Goal: Task Accomplishment & Management: Manage account settings

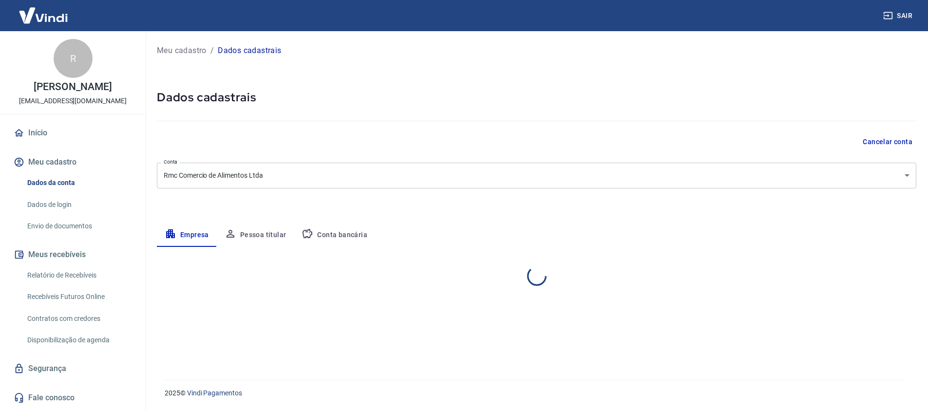
select select "PI"
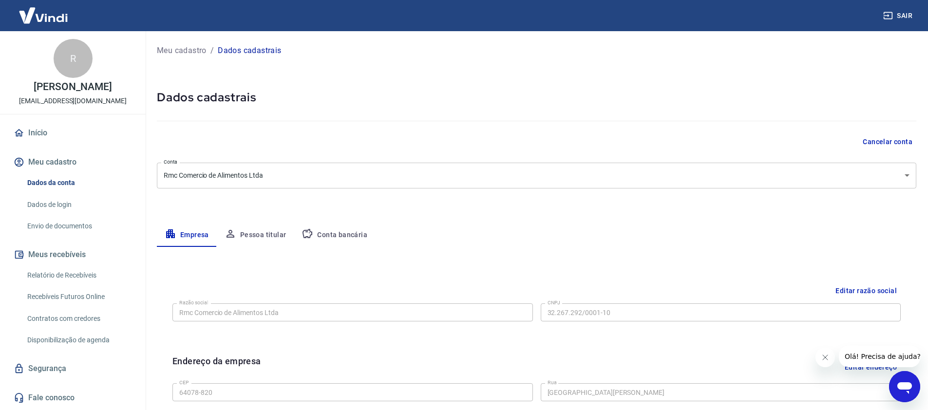
click at [340, 224] on button "Conta bancária" at bounding box center [334, 235] width 81 height 23
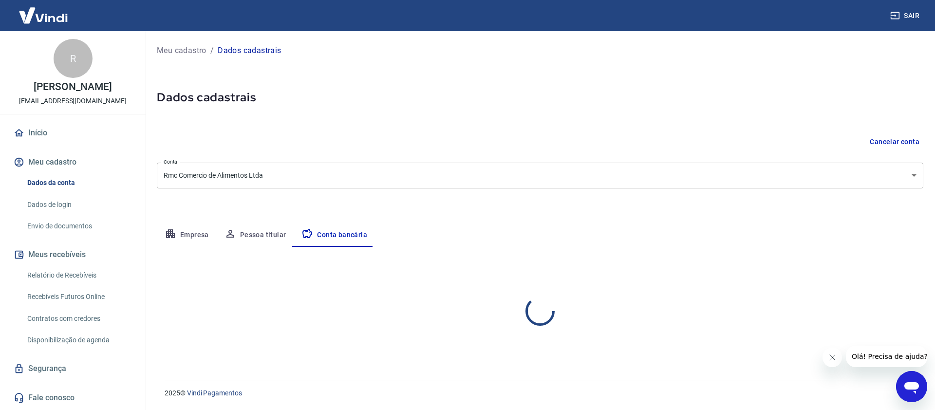
select select "1"
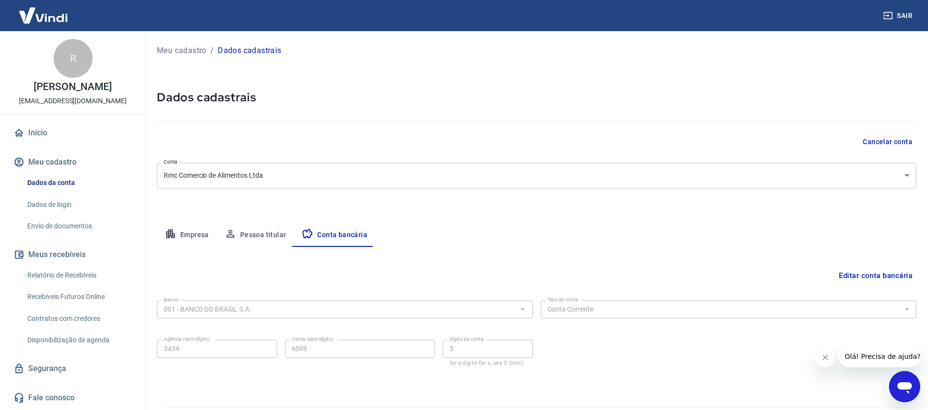
click at [64, 229] on link "Envio de documentos" at bounding box center [78, 226] width 111 height 20
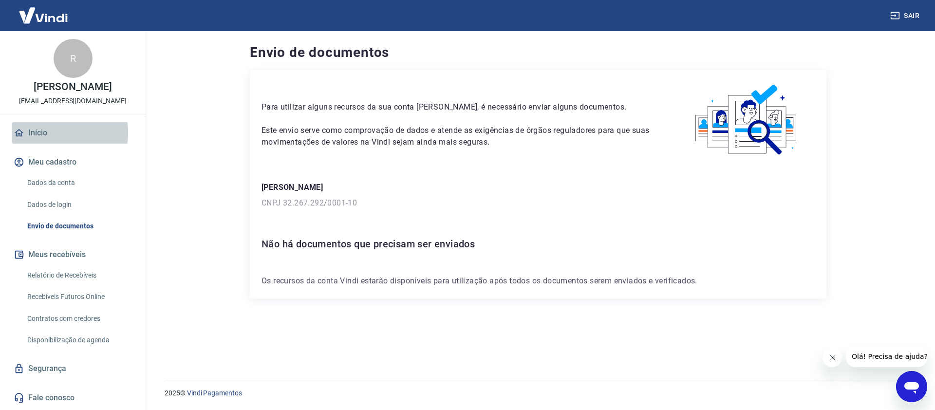
click at [47, 143] on link "Início" at bounding box center [73, 132] width 122 height 21
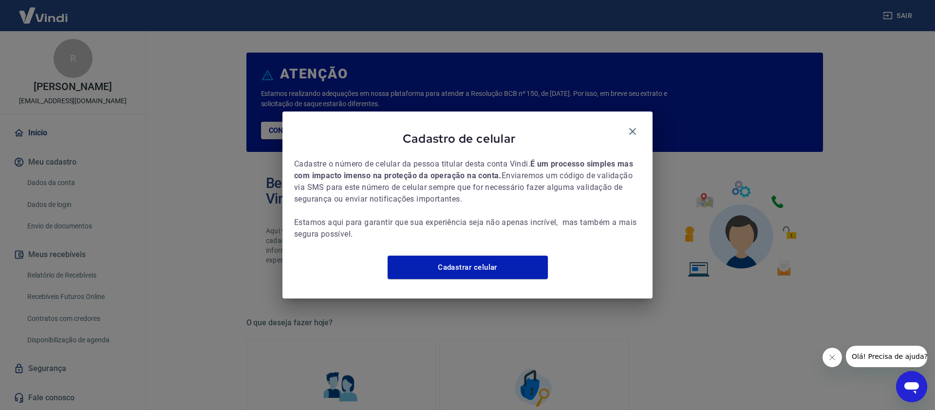
click at [641, 125] on div "Cadastro de celular Cadastre o número de celular da pessoa titular desta conta …" at bounding box center [467, 205] width 370 height 187
click at [637, 126] on icon "button" at bounding box center [633, 132] width 12 height 12
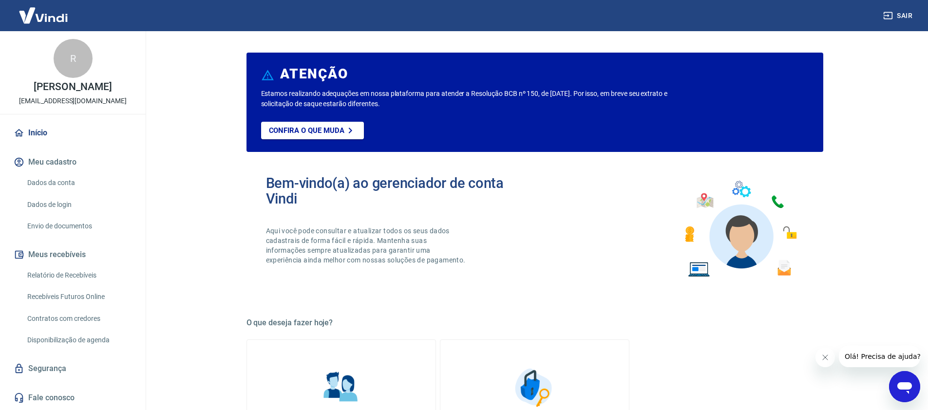
scroll to position [116, 0]
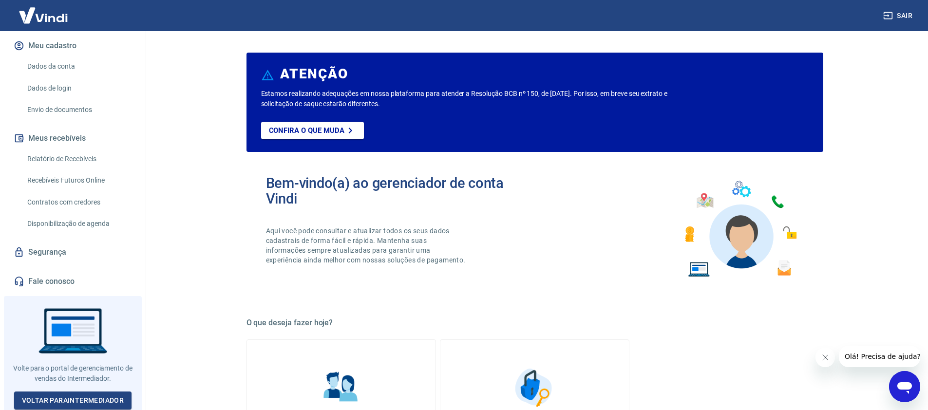
click at [64, 263] on link "Segurança" at bounding box center [73, 252] width 122 height 21
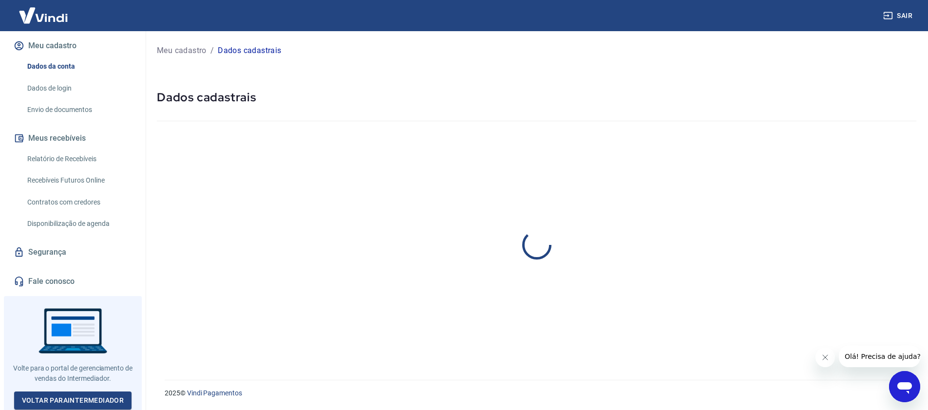
select select "PI"
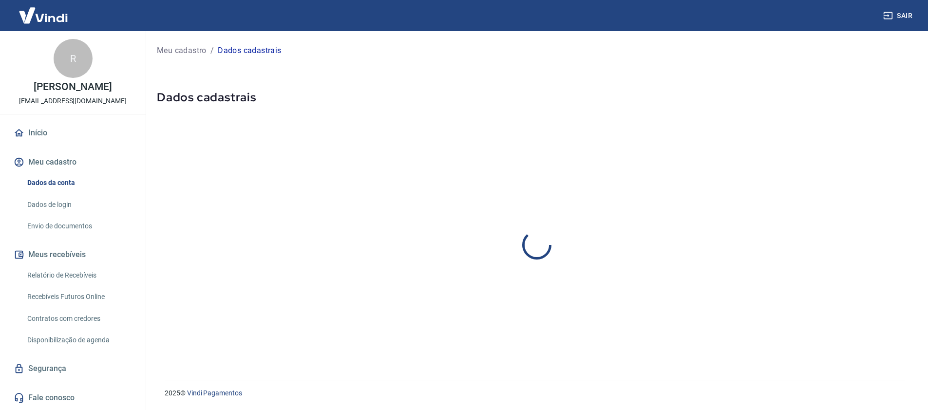
select select "PI"
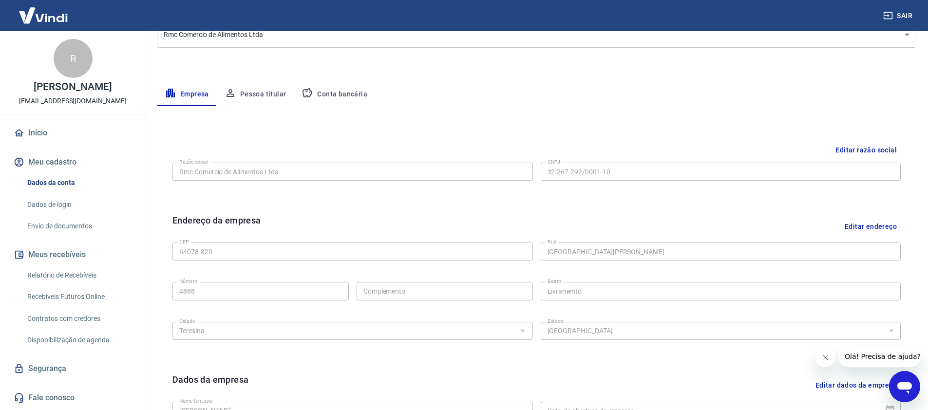
scroll to position [128, 0]
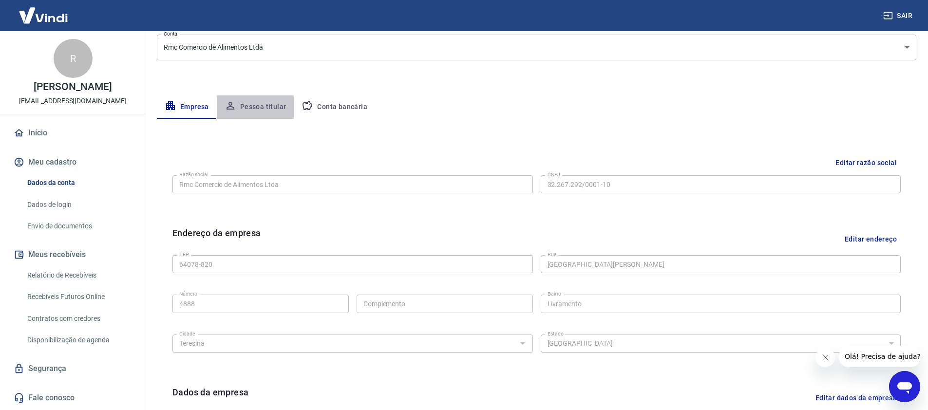
click at [253, 114] on button "Pessoa titular" at bounding box center [255, 106] width 77 height 23
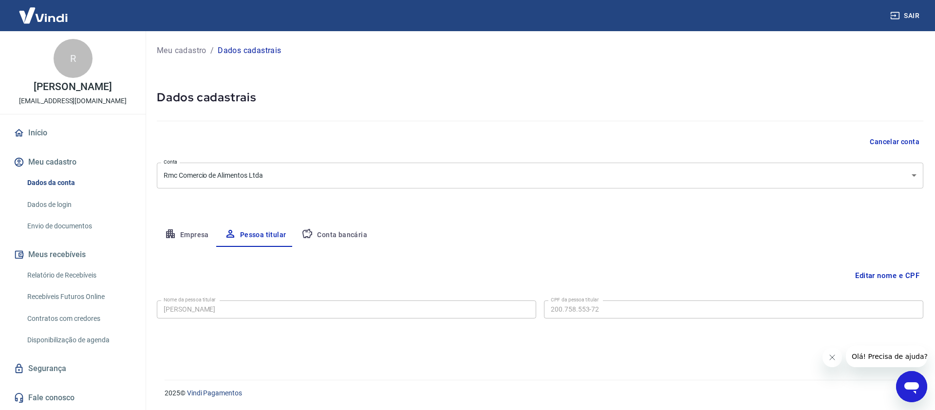
click at [318, 234] on button "Conta bancária" at bounding box center [334, 235] width 81 height 23
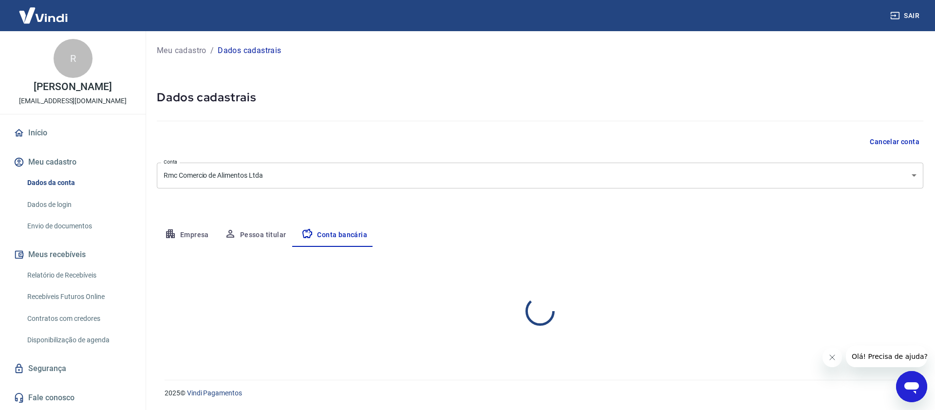
select select "1"
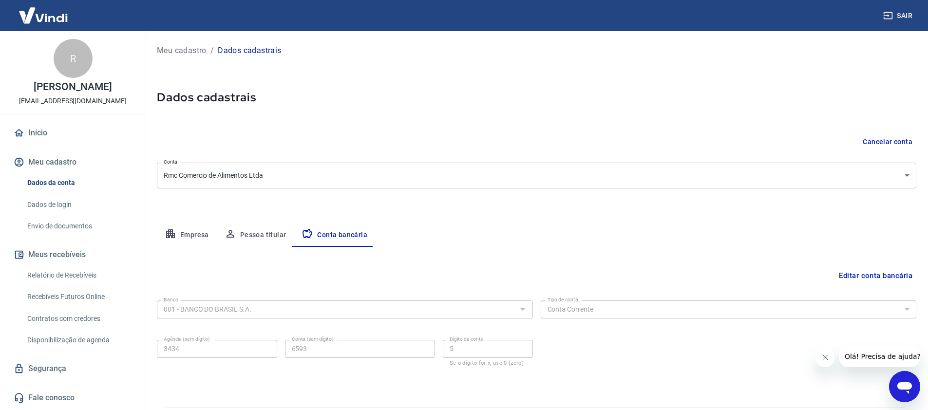
scroll to position [13, 0]
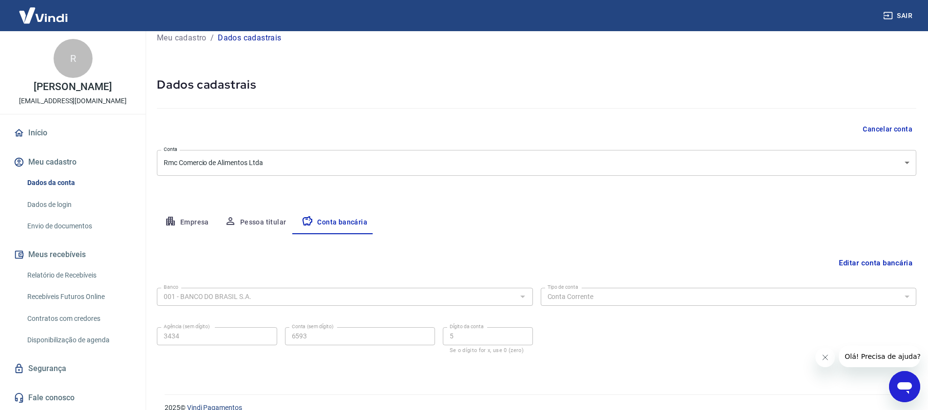
click at [186, 239] on div "Editar conta bancária Banco 001 - BANCO DO BRASIL S.A. Banco Tipo de conta Cont…" at bounding box center [536, 302] width 759 height 137
click at [191, 230] on button "Empresa" at bounding box center [187, 222] width 60 height 23
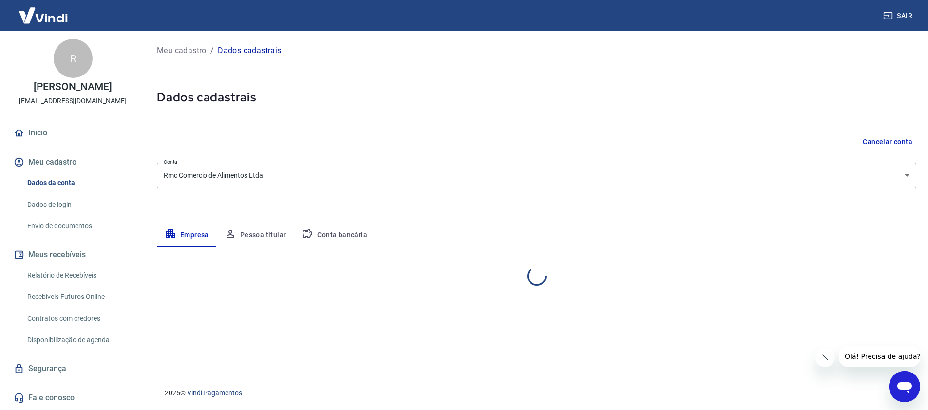
scroll to position [0, 0]
select select "PI"
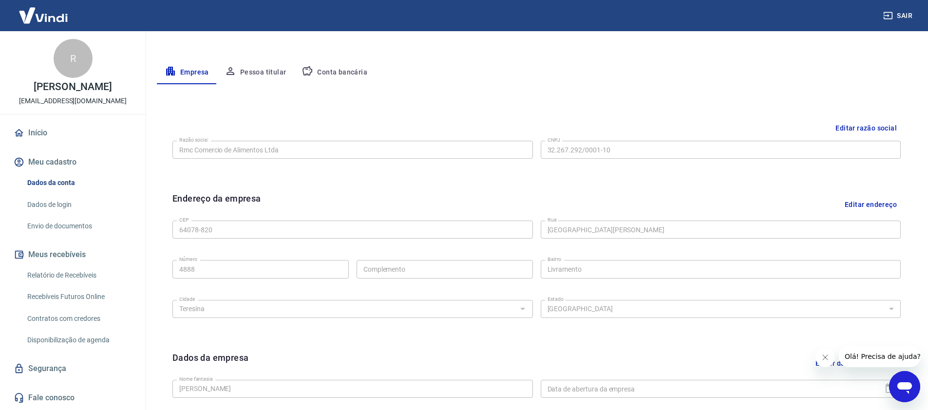
scroll to position [263, 0]
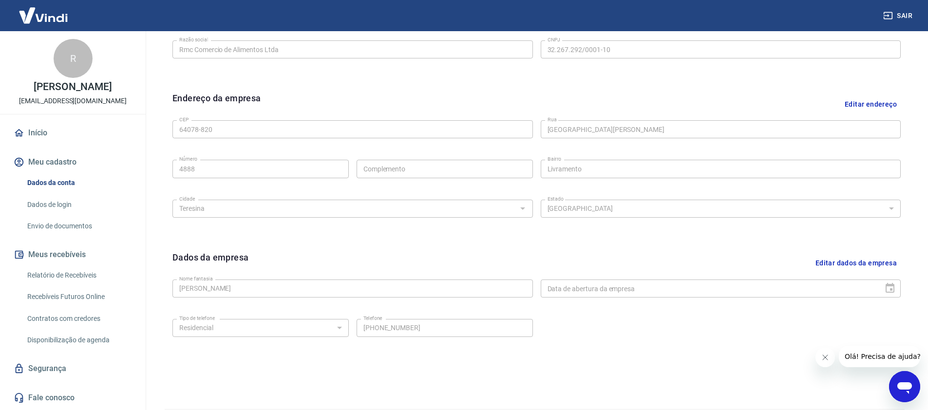
click at [842, 269] on button "Editar dados da empresa" at bounding box center [855, 263] width 89 height 25
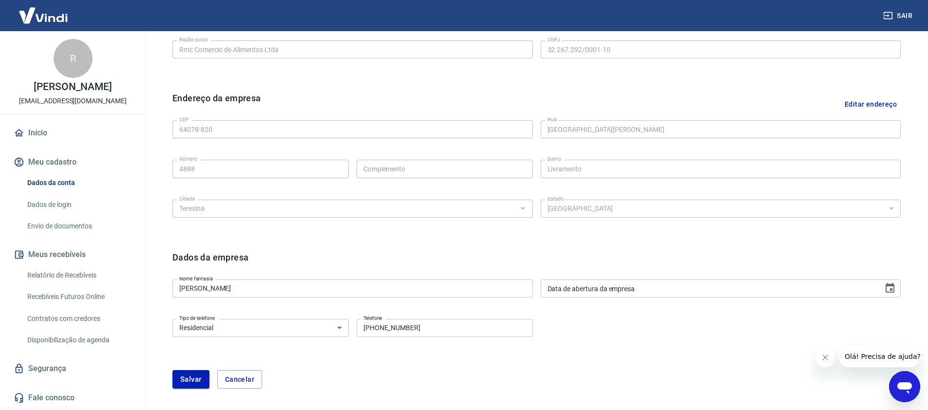
click at [275, 289] on input "Luzia mouta de Carvalho" at bounding box center [352, 289] width 360 height 18
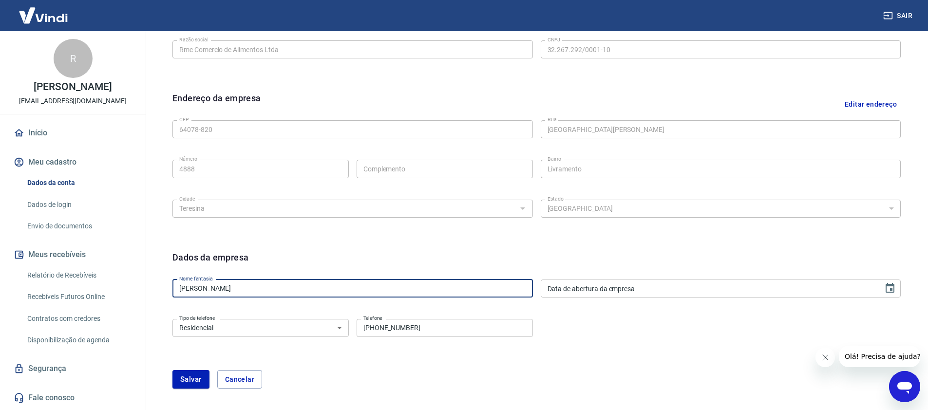
click at [275, 289] on input "Luzia mouta de Carvalho" at bounding box center [352, 289] width 360 height 18
type input "Grupo R Carvalho"
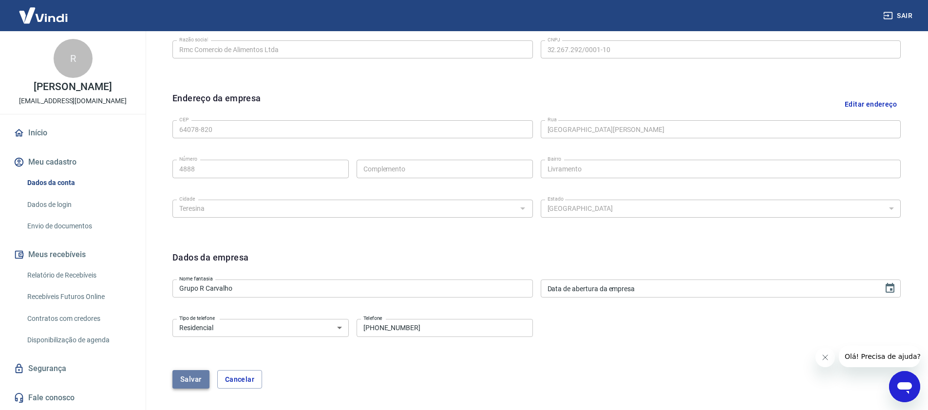
click at [190, 374] on button "Salvar" at bounding box center [190, 379] width 37 height 19
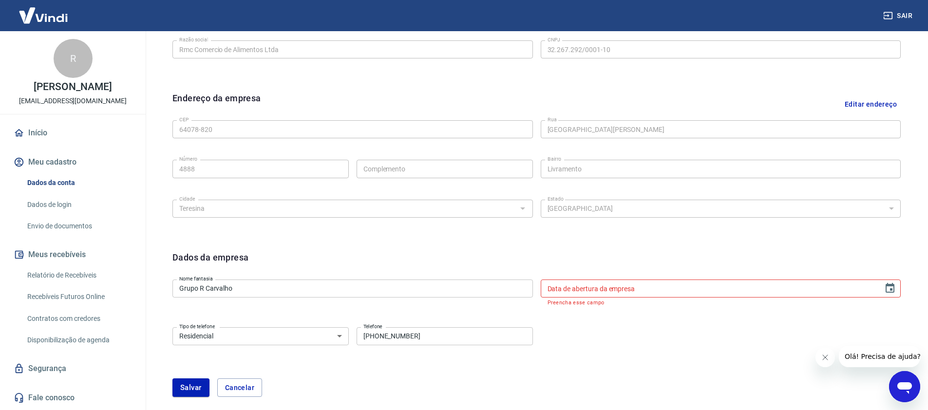
type input "DD/MM/YYYY"
click at [584, 291] on input "DD/MM/YYYY" at bounding box center [709, 289] width 336 height 18
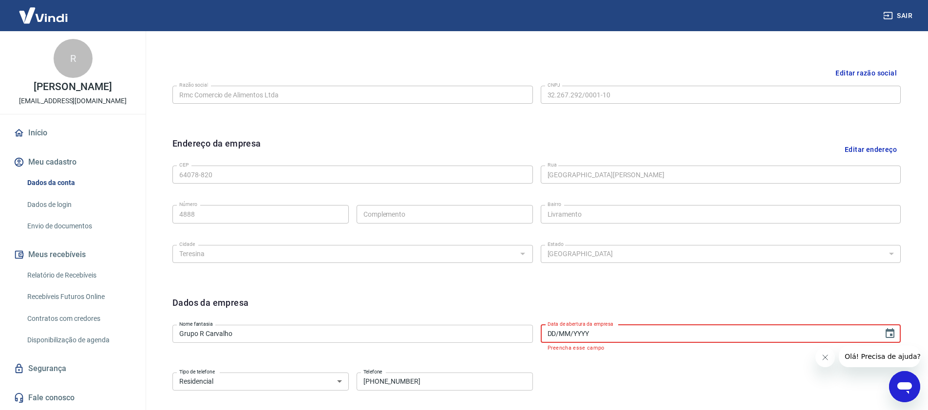
scroll to position [168, 0]
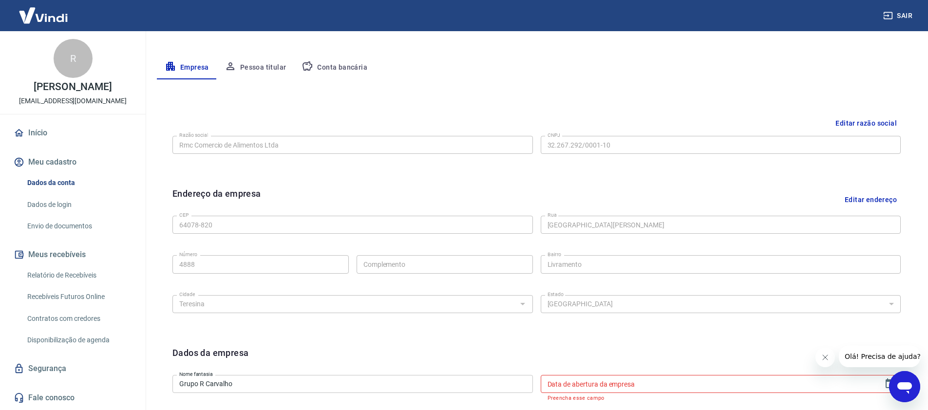
click at [643, 374] on div "Nome fantasia Grupo R Carvalho Nome fantasia Data de abertura da empresa Data d…" at bounding box center [536, 387] width 728 height 32
click at [620, 391] on input "DD/MM/YYYY" at bounding box center [709, 384] width 336 height 18
paste input "17/12/2018"
type input "17/12/2018"
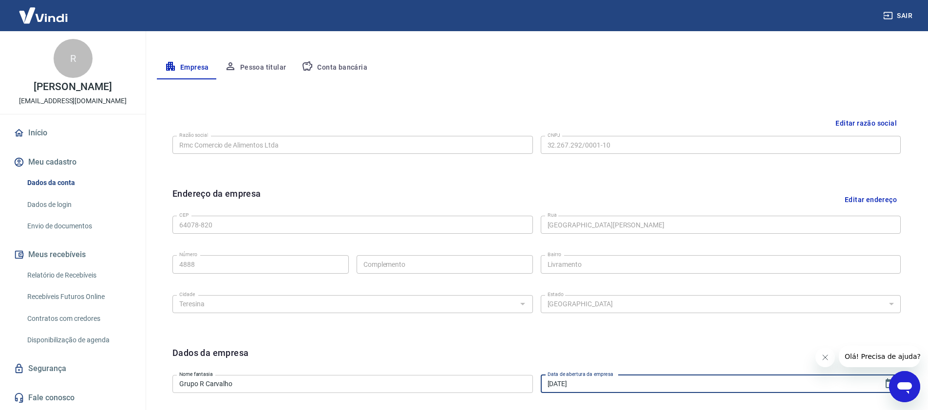
scroll to position [253, 0]
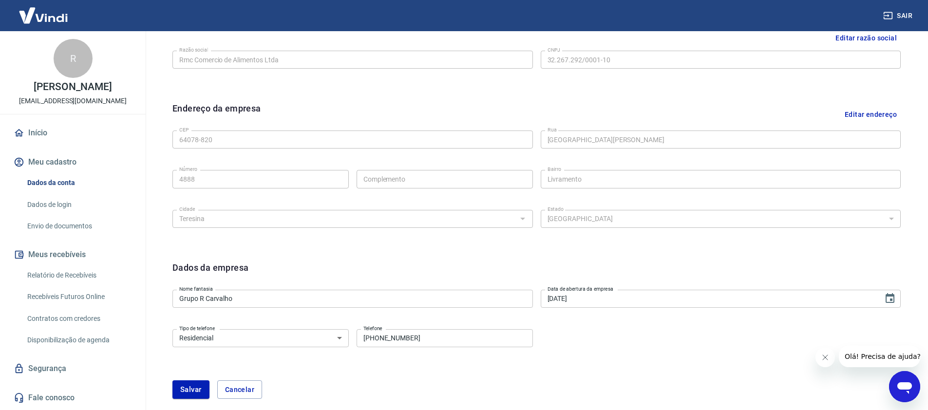
click at [641, 327] on div "Tipo de telefone Residencial Comercial Tipo de telefone Telefone (86) 9447-0887…" at bounding box center [536, 344] width 728 height 39
click at [192, 387] on button "Salvar" at bounding box center [190, 389] width 37 height 19
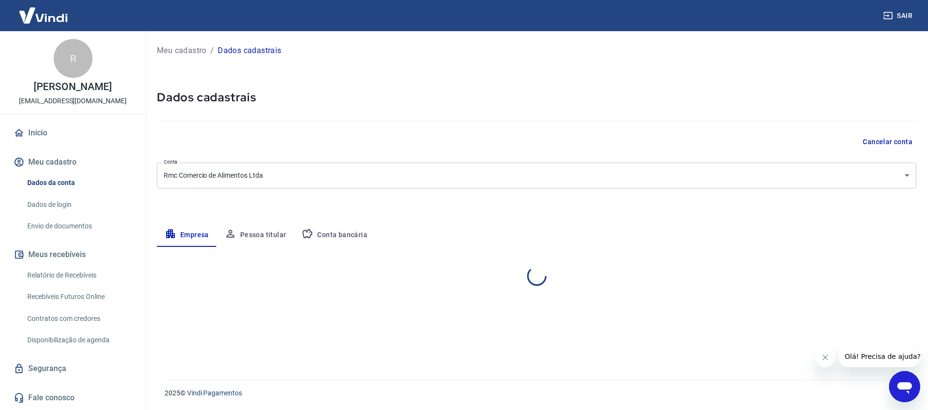
scroll to position [0, 0]
select select "PI"
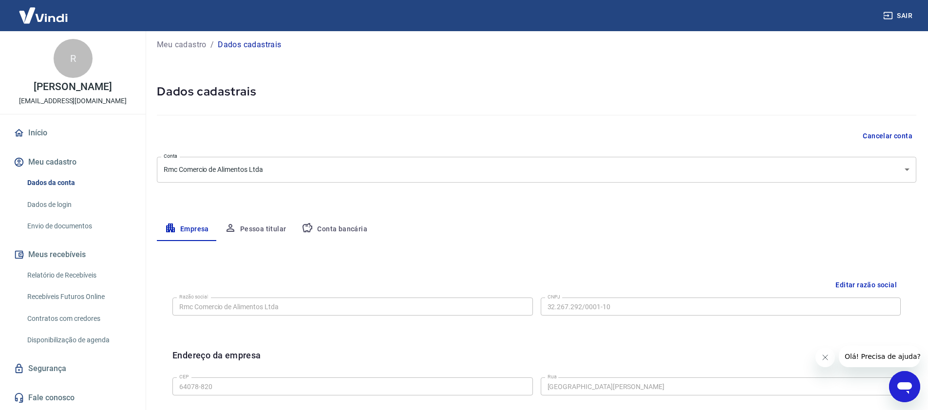
scroll to position [39, 0]
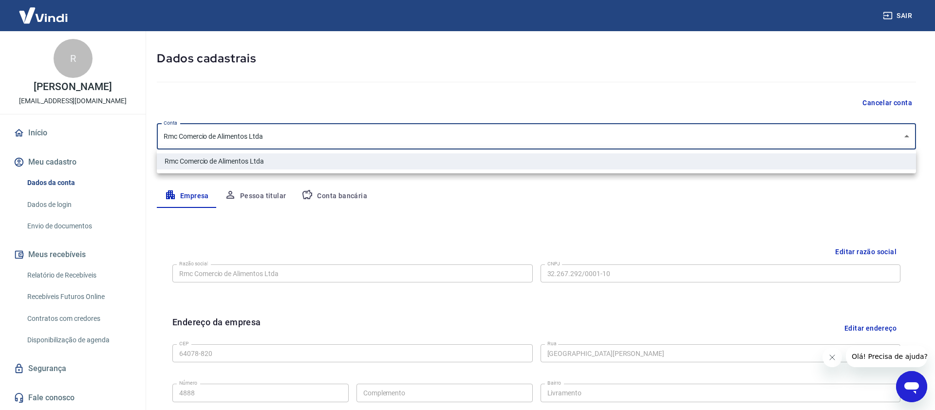
click at [373, 138] on body "Sair R Reginaldo Mouta de Carvalho ecomgrupocarvalho@gmail.com Início Meu cadas…" at bounding box center [467, 166] width 935 height 410
click at [379, 99] on div at bounding box center [467, 205] width 935 height 410
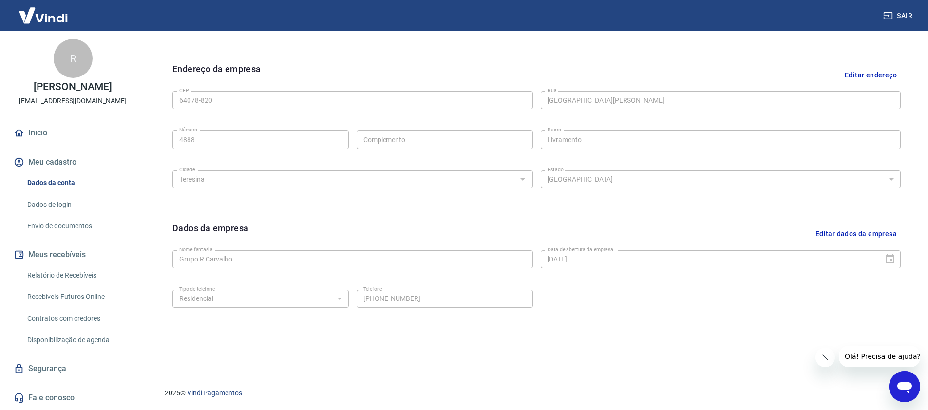
scroll to position [86, 0]
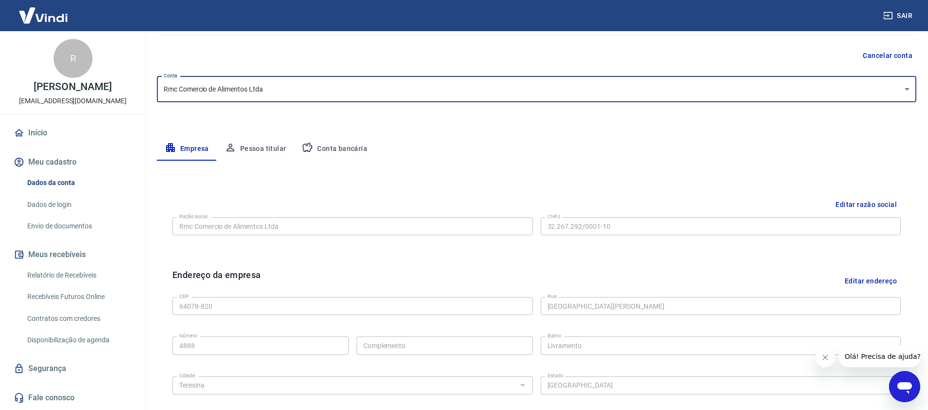
click at [229, 144] on icon "button" at bounding box center [230, 148] width 8 height 8
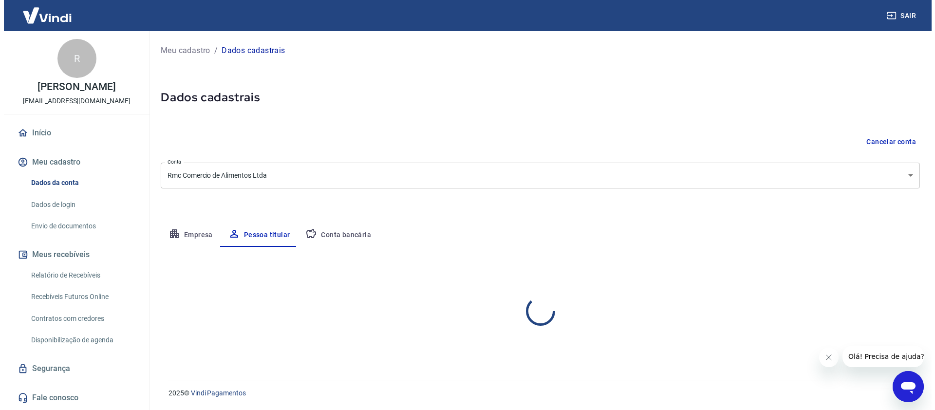
scroll to position [0, 0]
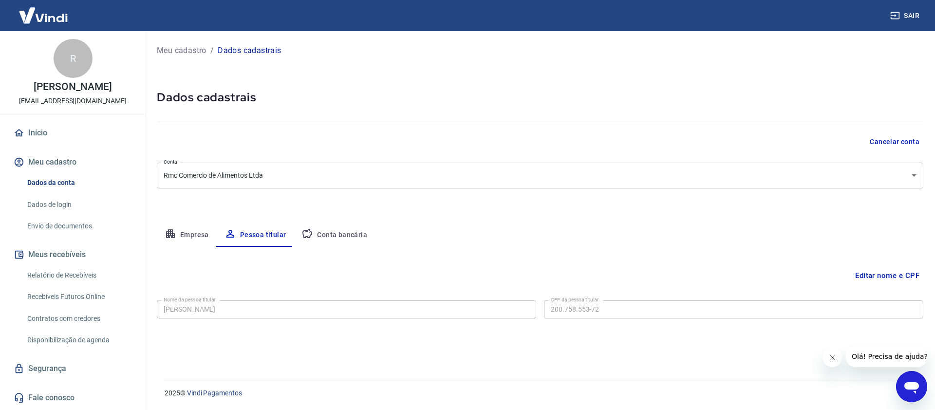
click at [326, 239] on button "Conta bancária" at bounding box center [334, 235] width 81 height 23
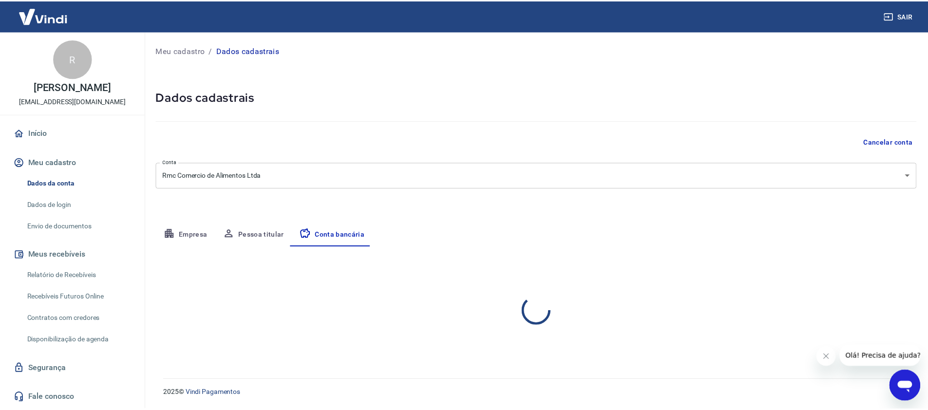
scroll to position [27, 0]
select select "1"
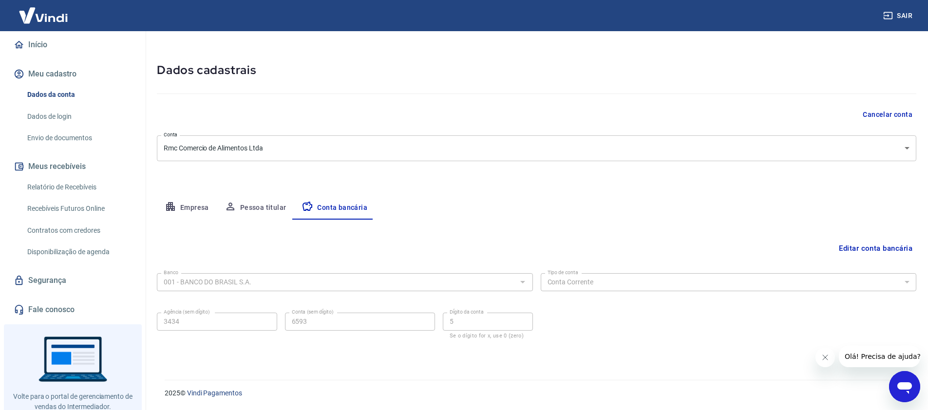
scroll to position [0, 0]
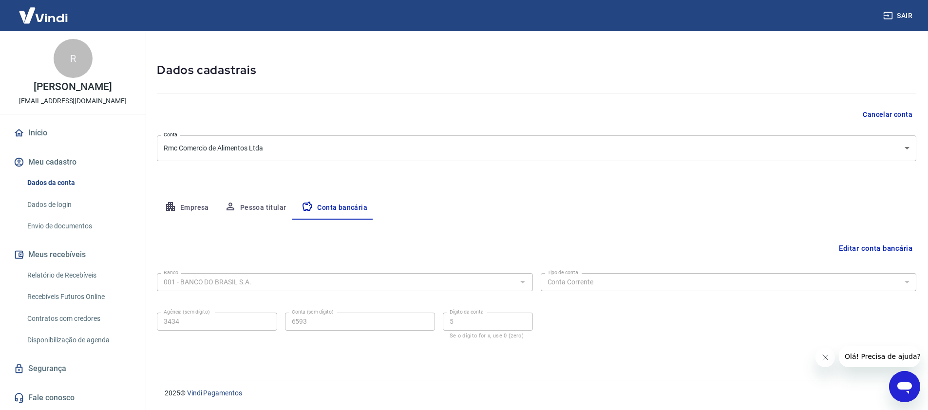
click at [62, 214] on link "Dados de login" at bounding box center [78, 205] width 111 height 20
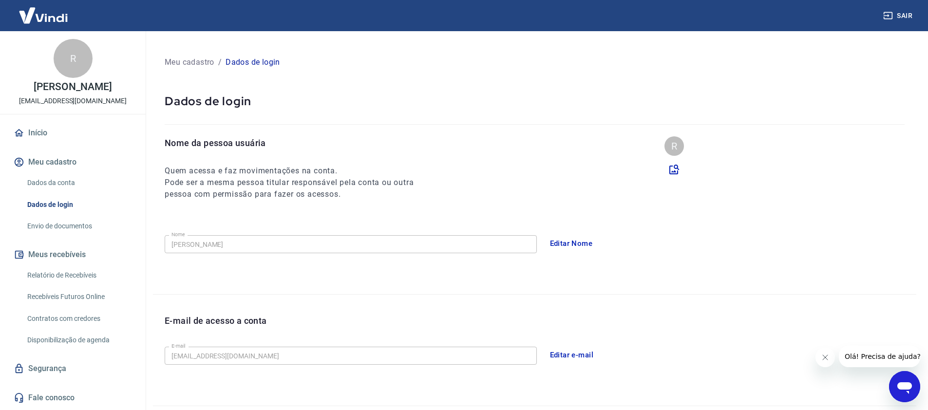
click at [78, 236] on link "Envio de documentos" at bounding box center [78, 226] width 111 height 20
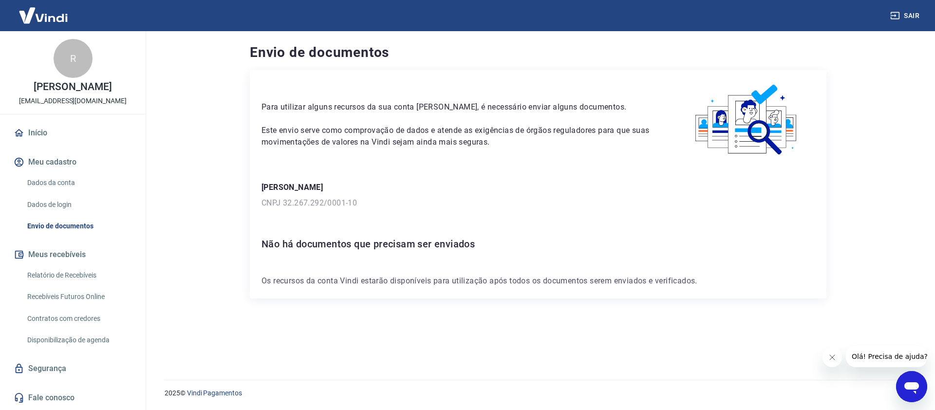
click at [77, 265] on button "Meus recebíveis" at bounding box center [73, 254] width 122 height 21
click at [83, 281] on link "Relatório de Recebíveis" at bounding box center [78, 275] width 111 height 20
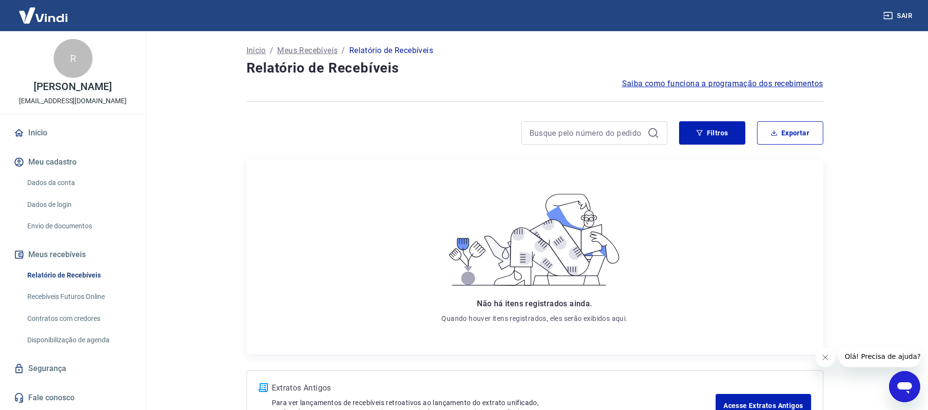
click at [101, 299] on link "Recebíveis Futuros Online" at bounding box center [78, 297] width 111 height 20
click at [37, 156] on div "Início Meu cadastro Dados da conta Dados de login Envio de documentos Meus rece…" at bounding box center [73, 265] width 146 height 286
click at [42, 144] on link "Início" at bounding box center [73, 132] width 122 height 21
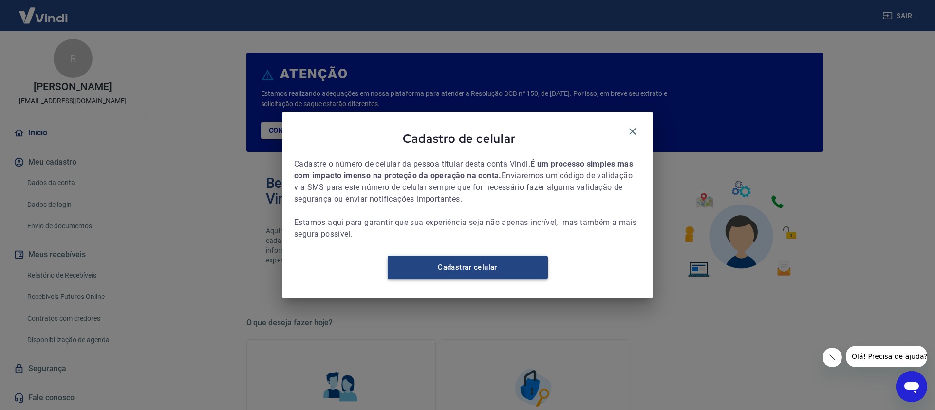
click at [497, 272] on link "Cadastrar celular" at bounding box center [468, 267] width 160 height 23
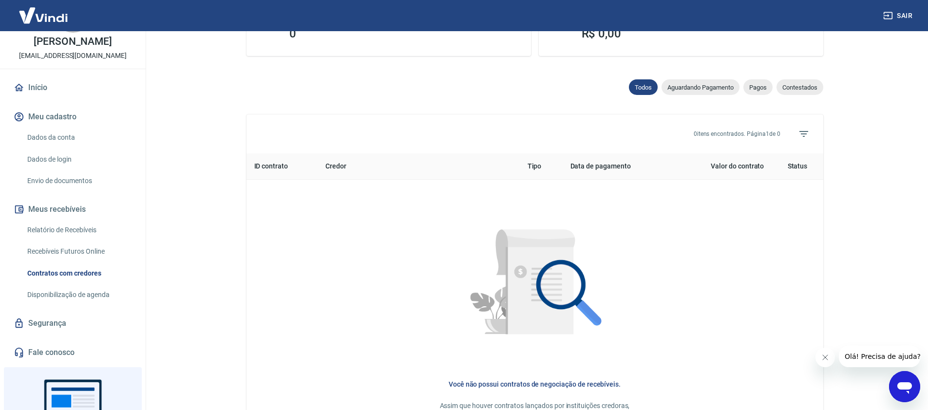
scroll to position [85, 0]
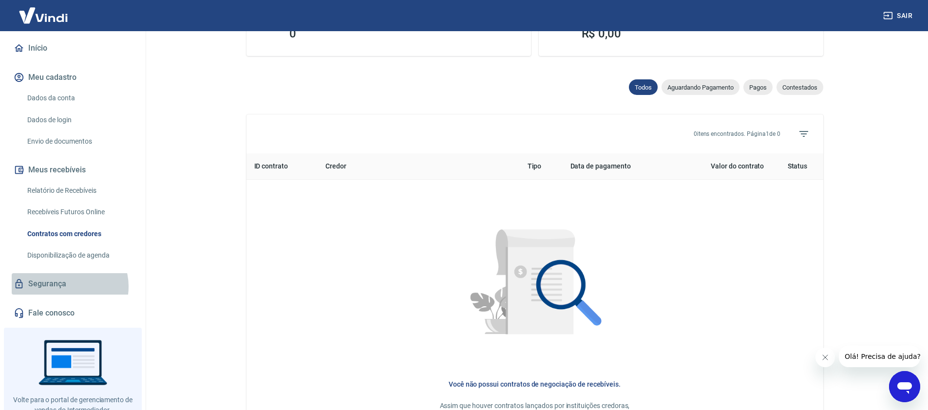
click at [69, 295] on link "Segurança" at bounding box center [73, 283] width 122 height 21
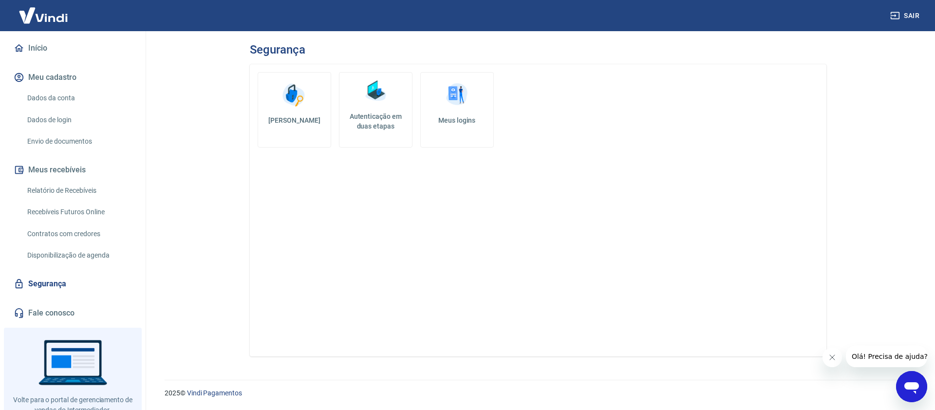
click at [462, 128] on link "Meus logins" at bounding box center [457, 109] width 74 height 75
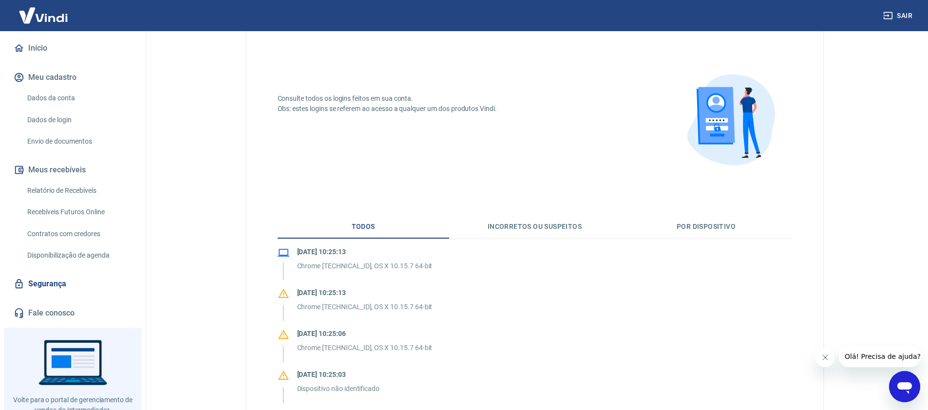
scroll to position [150, 0]
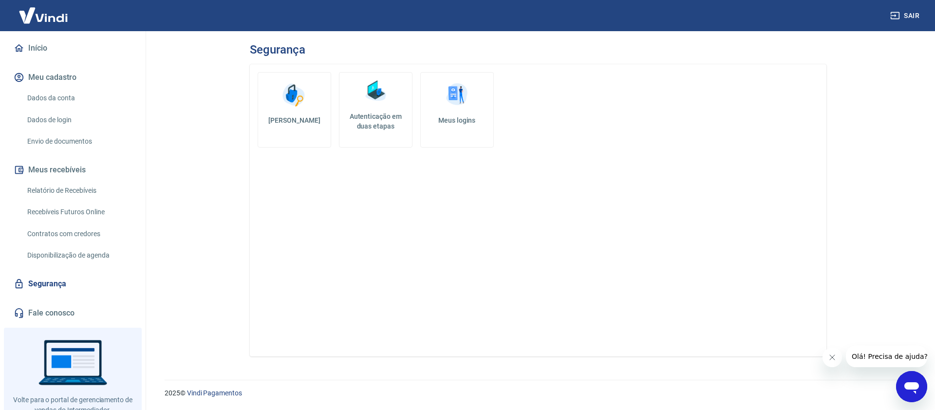
click at [367, 95] on img at bounding box center [375, 90] width 29 height 29
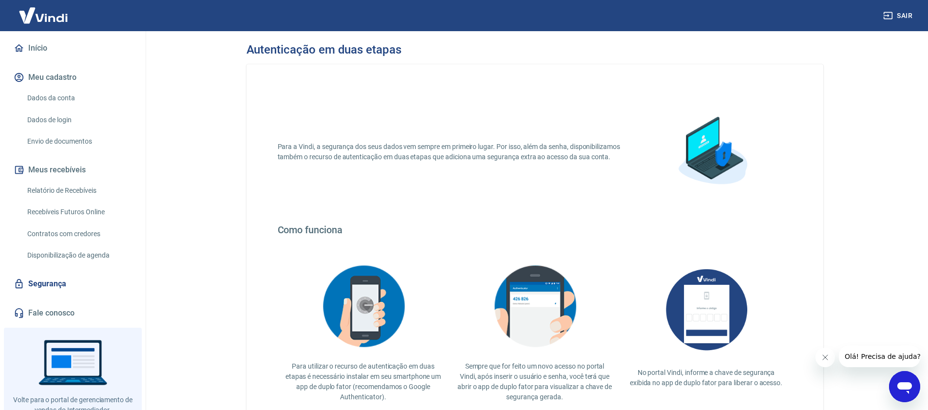
scroll to position [118, 0]
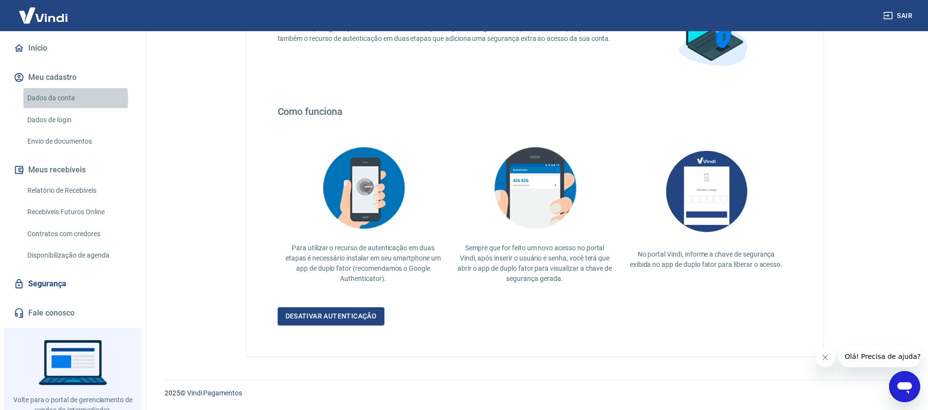
click at [61, 108] on link "Dados da conta" at bounding box center [78, 98] width 111 height 20
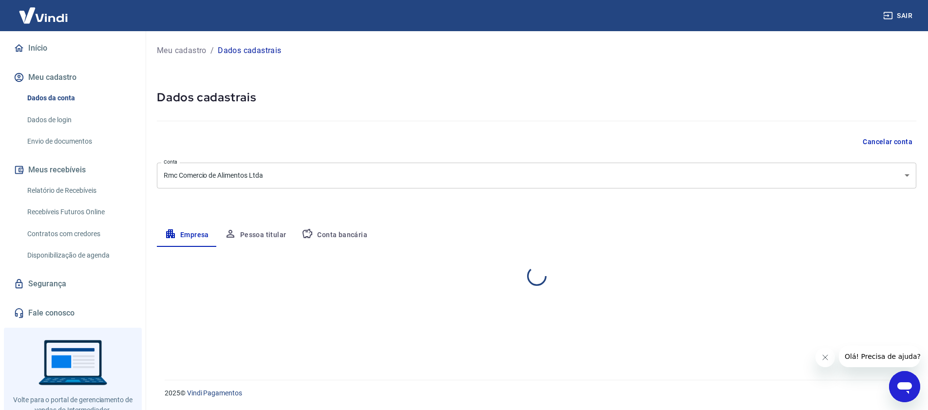
select select "PI"
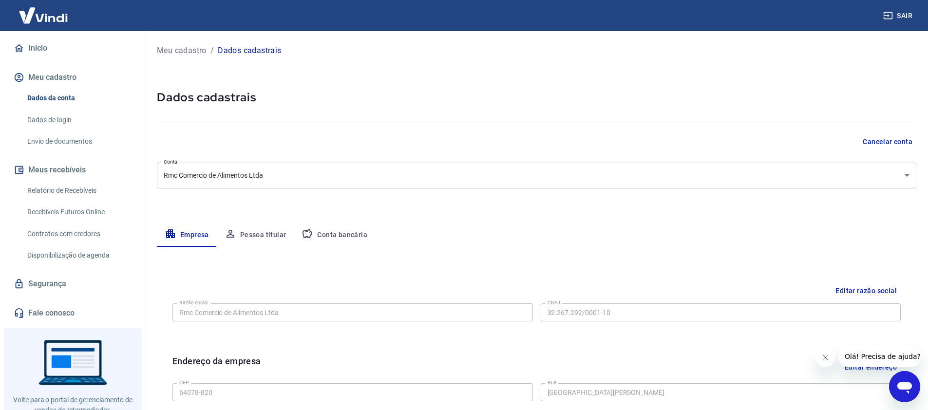
click at [66, 123] on link "Dados de login" at bounding box center [78, 120] width 111 height 20
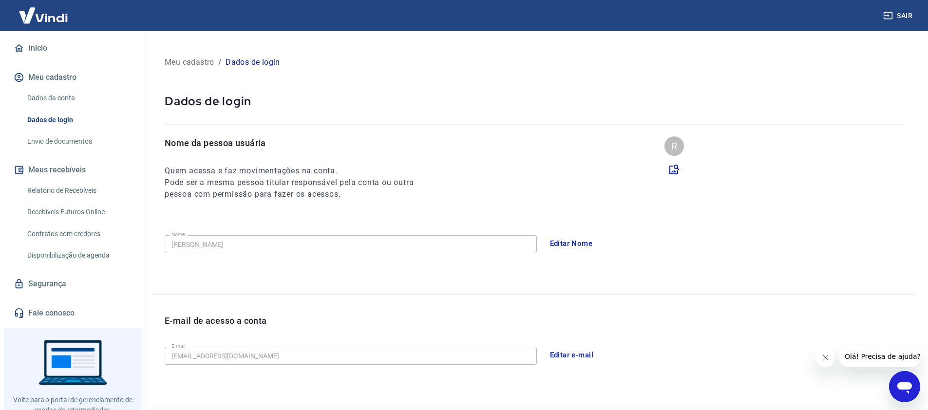
click at [42, 46] on div "R Reginaldo Mouta de Carvalho ecomgrupocarvalho@gmail.com Início Meu cadastro D…" at bounding box center [73, 134] width 146 height 377
click at [43, 59] on link "Início" at bounding box center [73, 47] width 122 height 21
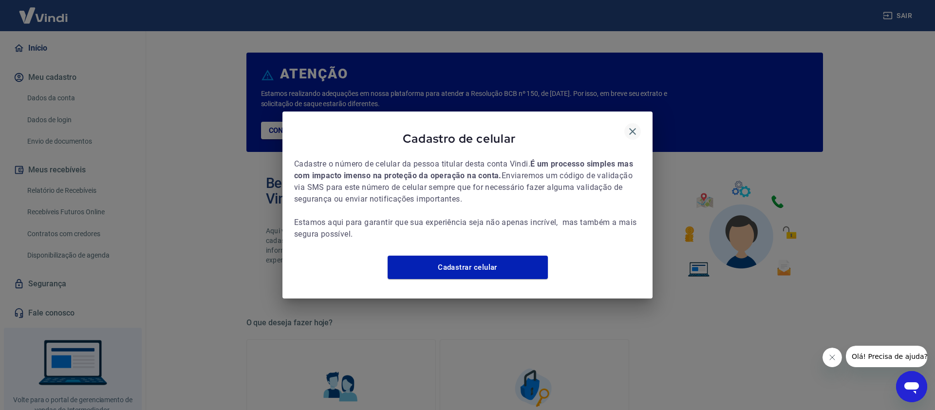
click at [633, 128] on icon "button" at bounding box center [633, 132] width 12 height 12
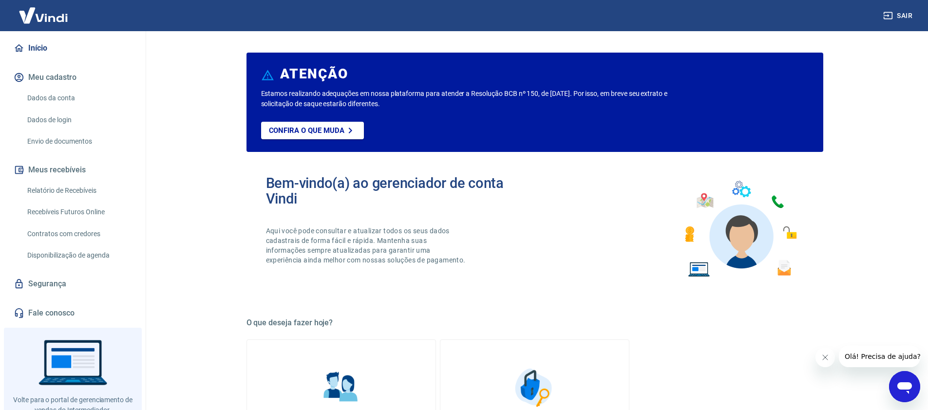
scroll to position [450, 0]
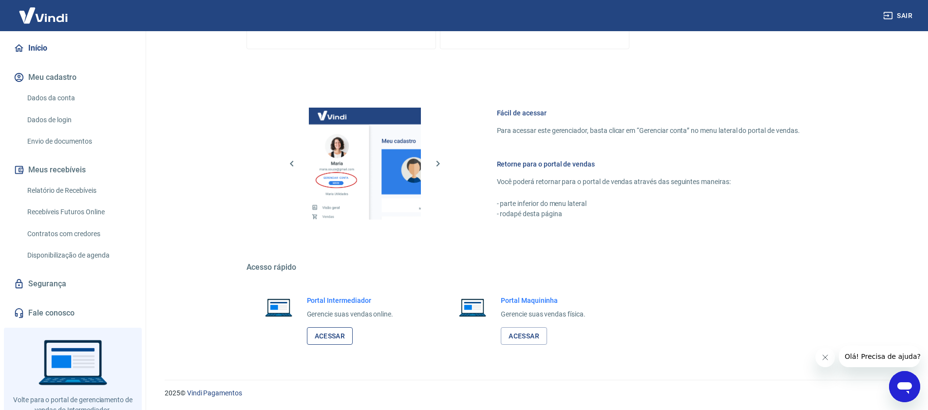
click at [330, 337] on link "Acessar" at bounding box center [330, 336] width 46 height 18
click at [901, 389] on icon "Abrir janela de mensagens" at bounding box center [904, 388] width 15 height 12
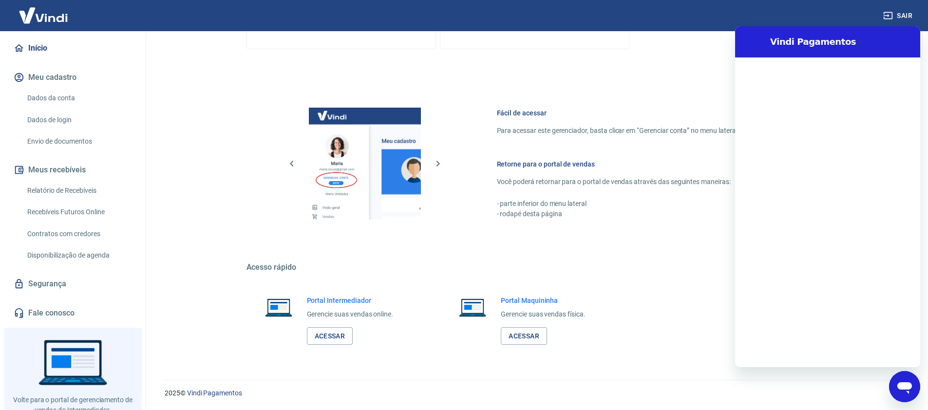
scroll to position [0, 0]
drag, startPoint x: 906, startPoint y: 395, endPoint x: 1764, endPoint y: 770, distance: 936.1
click at [906, 395] on div "Fechar janela de mensagens" at bounding box center [904, 386] width 29 height 29
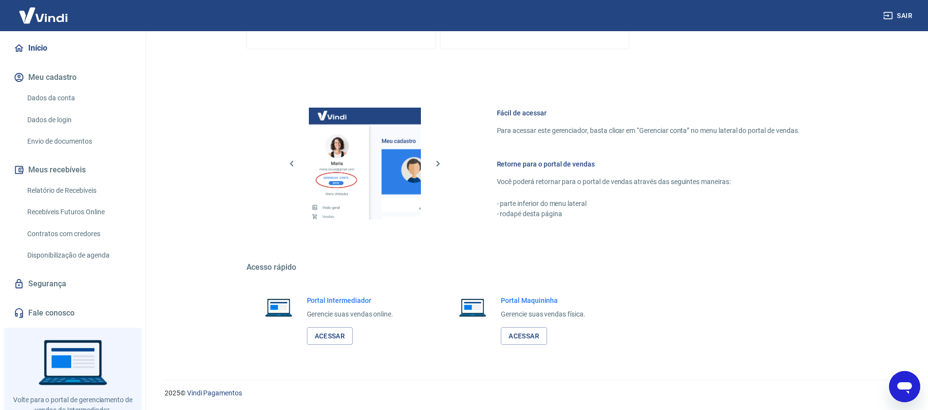
click at [336, 326] on div "Portal Intermediador Gerencie suas vendas online. Acessar" at bounding box center [350, 321] width 87 height 50
click at [338, 340] on link "Acessar" at bounding box center [330, 336] width 46 height 18
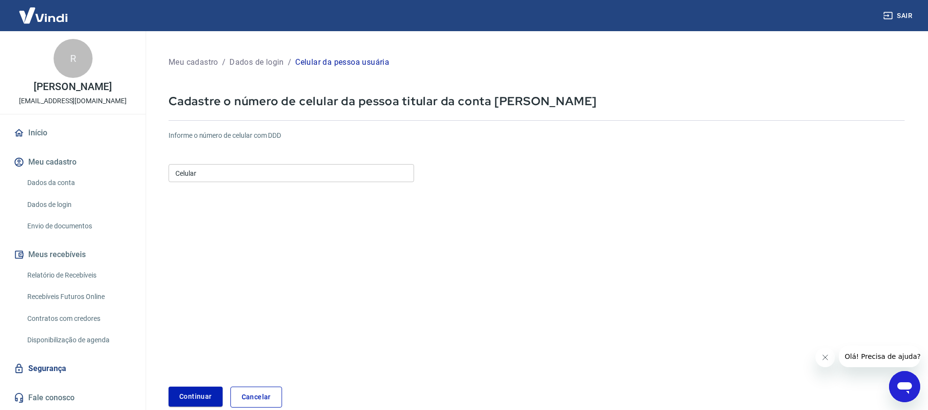
click at [271, 180] on input "Celular" at bounding box center [290, 173] width 245 height 18
type input "[PHONE_NUMBER]"
click at [191, 395] on button "Continuar" at bounding box center [195, 397] width 54 height 20
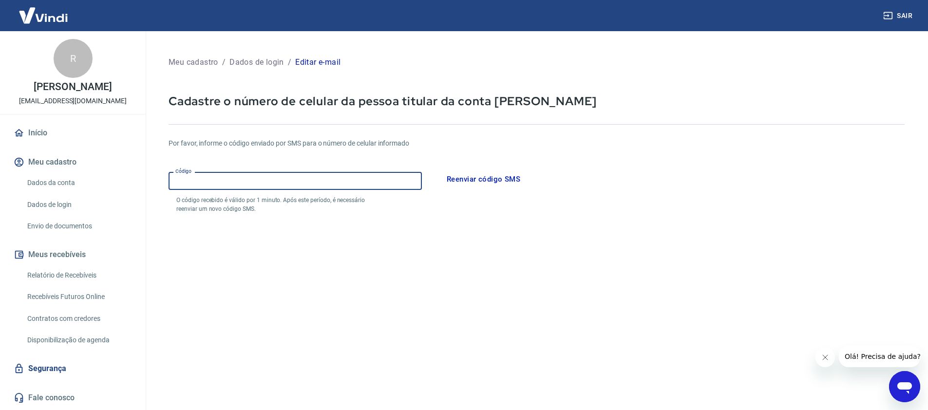
click at [238, 175] on input "Código" at bounding box center [294, 181] width 253 height 18
click at [355, 197] on p "O código recebido é válido por 1 minuto. Após este período, é necessário reenvi…" at bounding box center [279, 205] width 206 height 18
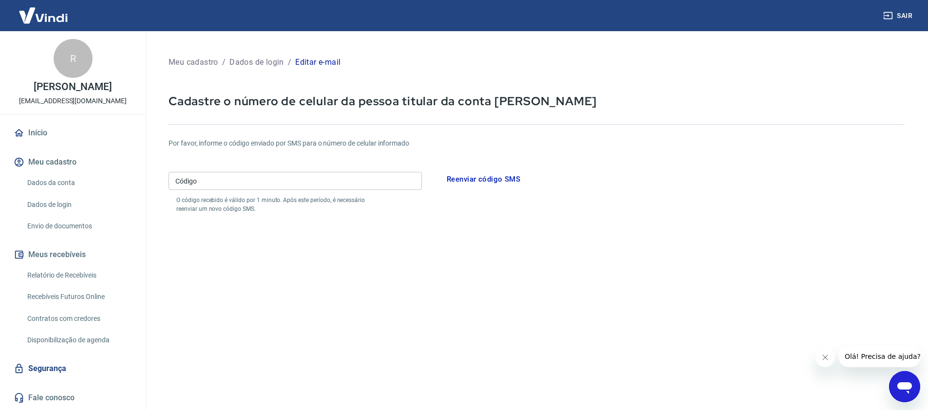
click at [358, 186] on input "Código" at bounding box center [294, 181] width 253 height 18
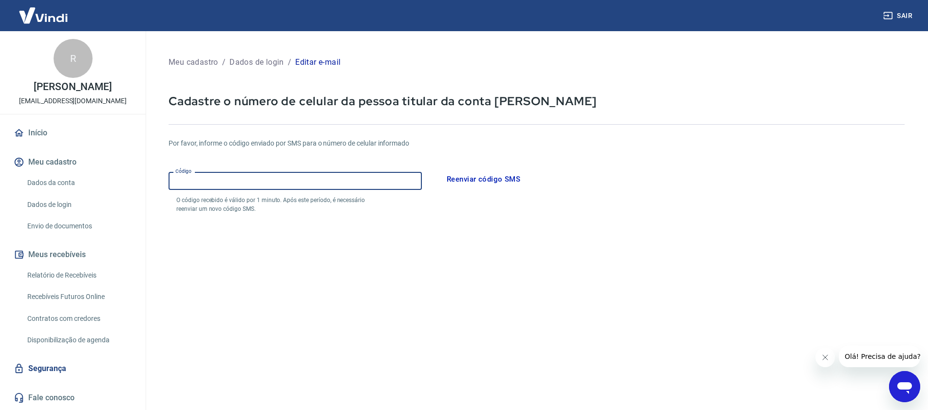
click at [284, 168] on div "Código Código O código recebido é válido por 1 minuto. Após este período, é nec…" at bounding box center [294, 190] width 253 height 45
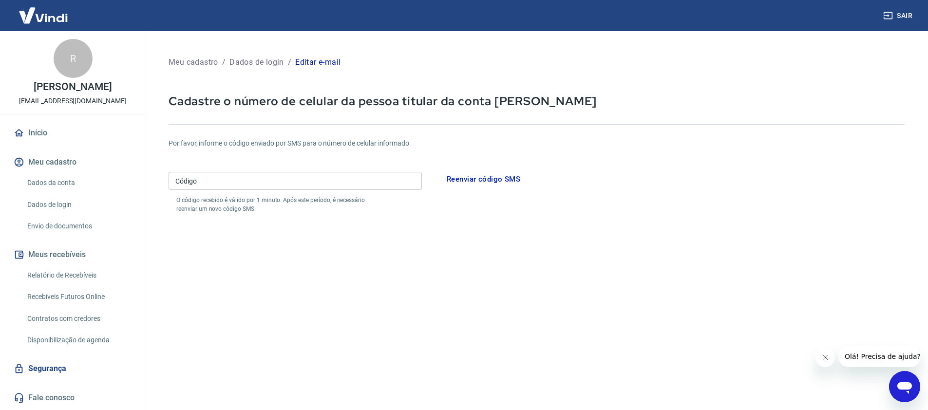
click at [286, 182] on input "Código" at bounding box center [294, 181] width 253 height 18
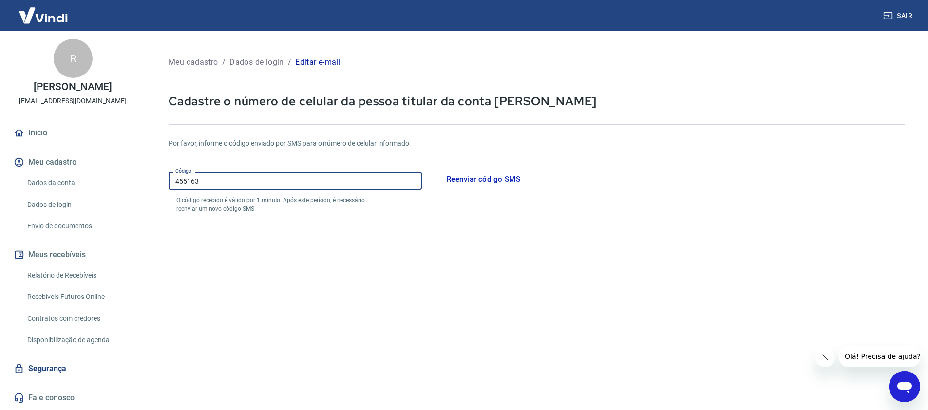
type input "455163"
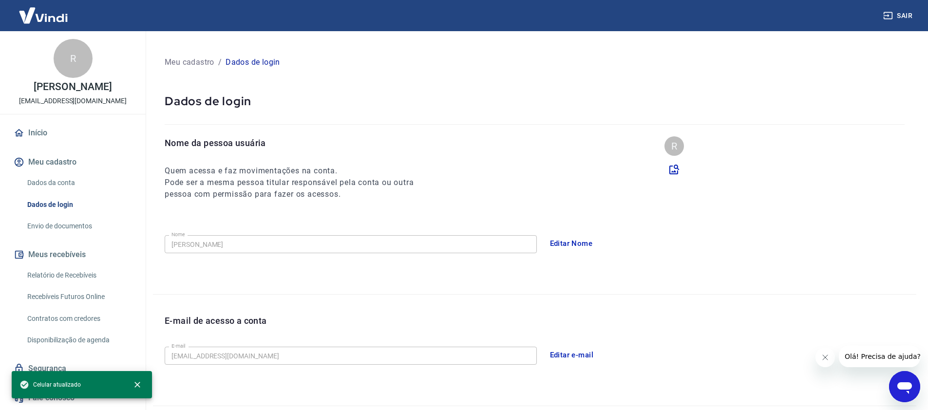
click at [55, 144] on link "Início" at bounding box center [73, 132] width 122 height 21
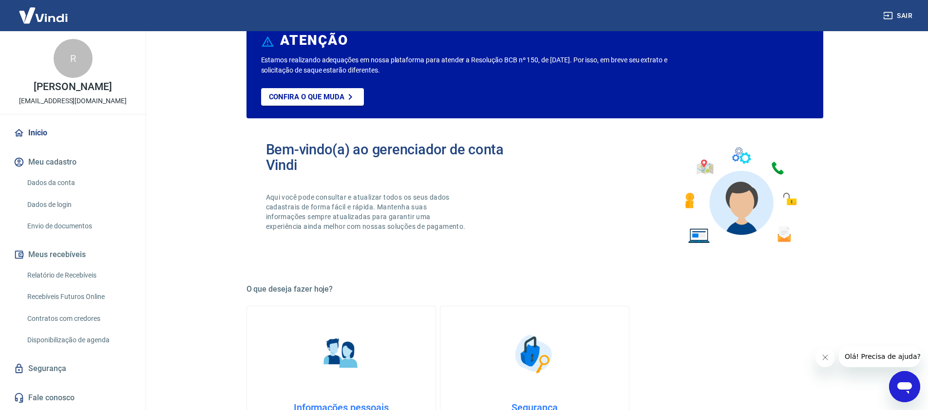
scroll to position [27, 0]
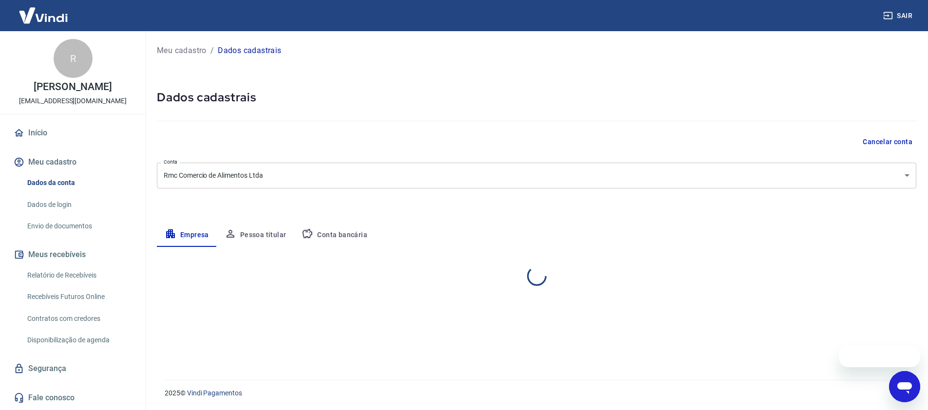
select select "PI"
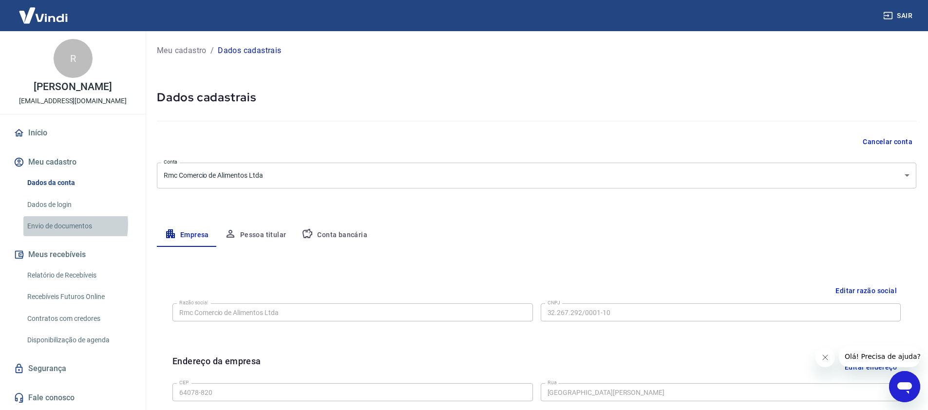
click at [57, 235] on link "Envio de documentos" at bounding box center [78, 226] width 111 height 20
